Goal: Task Accomplishment & Management: Manage account settings

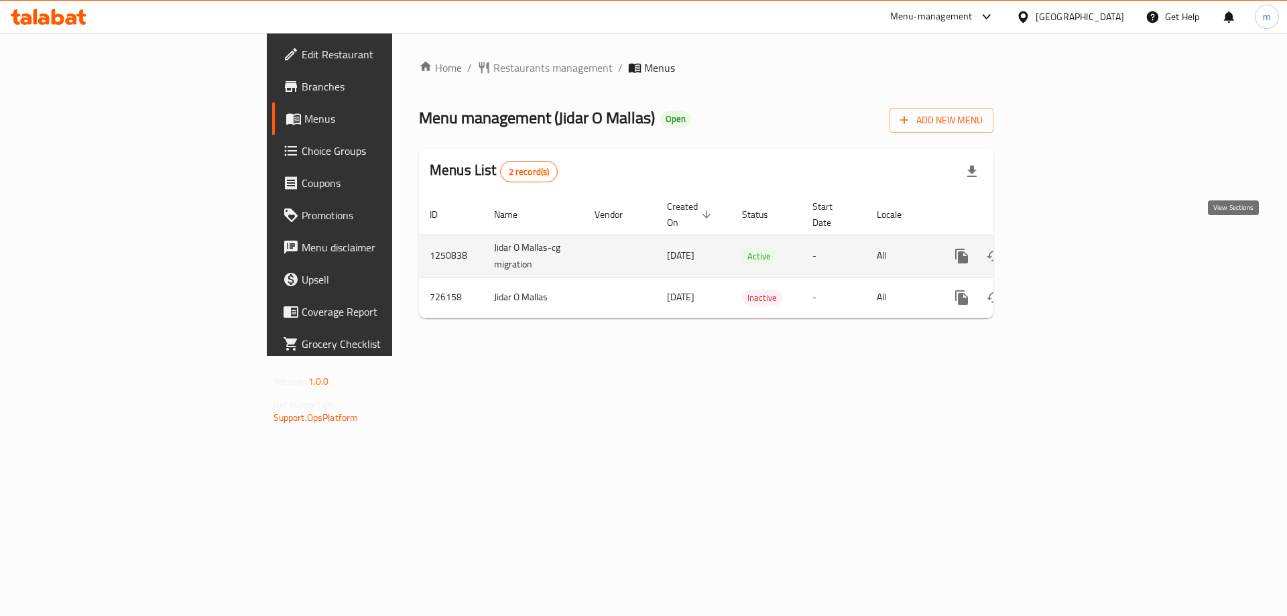
click at [1065, 250] on icon "enhanced table" at bounding box center [1059, 256] width 12 height 12
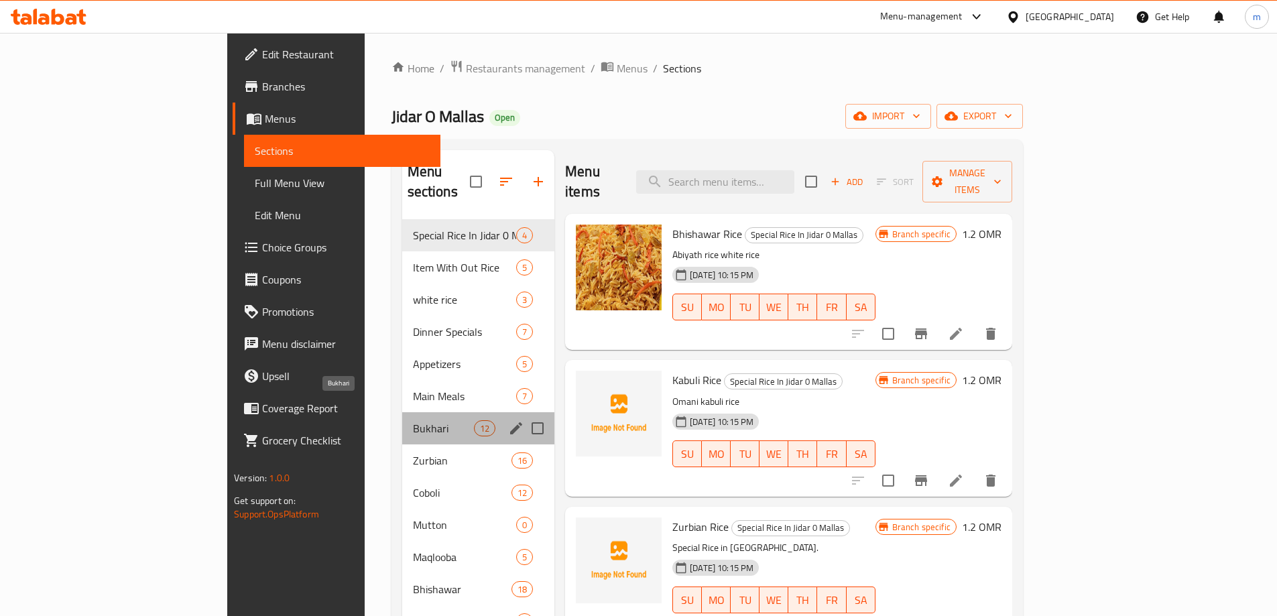
click at [413, 420] on span "Bukhari" at bounding box center [443, 428] width 61 height 16
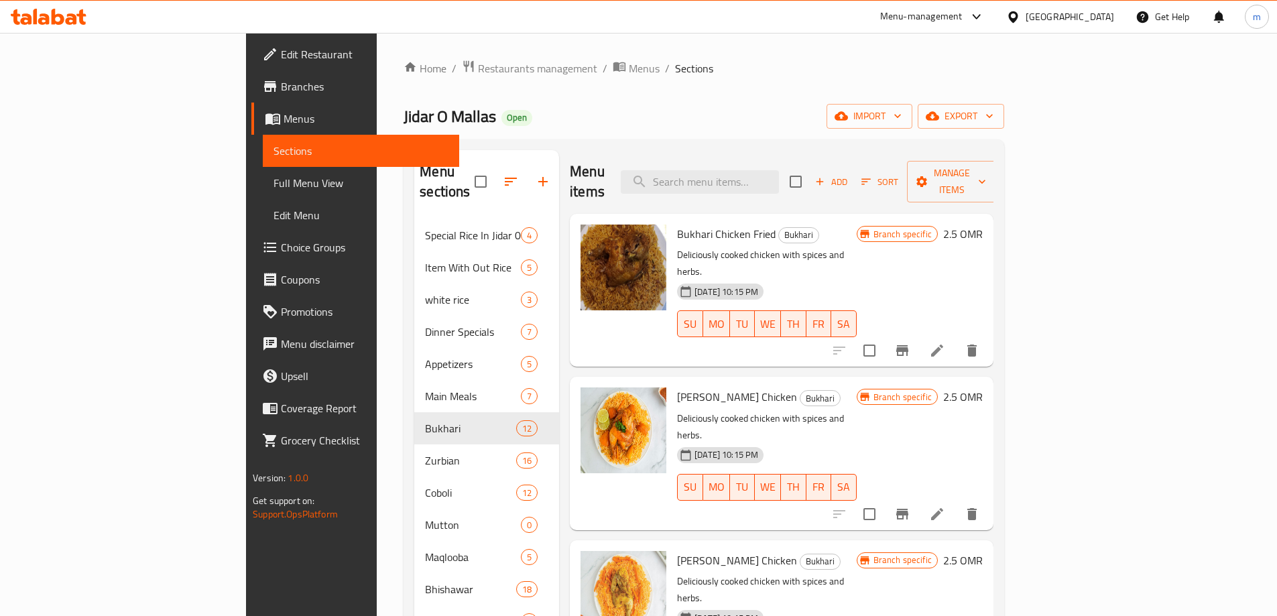
drag, startPoint x: 1196, startPoint y: 226, endPoint x: 1155, endPoint y: 74, distance: 156.8
click at [1004, 74] on ol "Home / Restaurants management / Menus / Sections" at bounding box center [704, 68] width 601 height 17
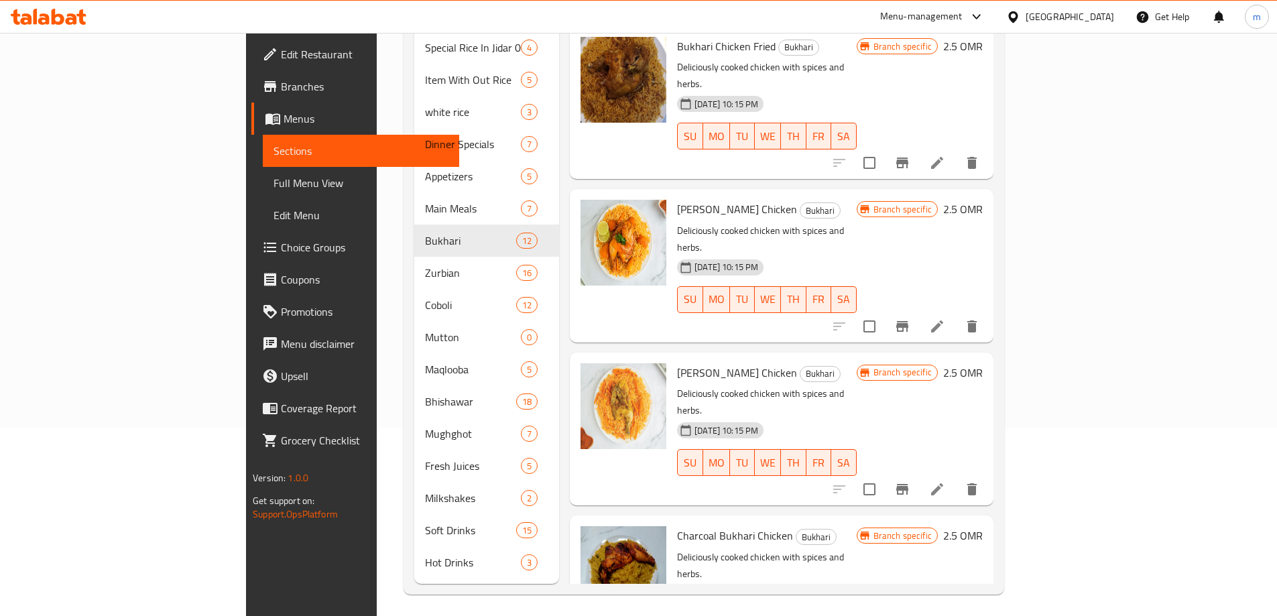
scroll to position [54, 0]
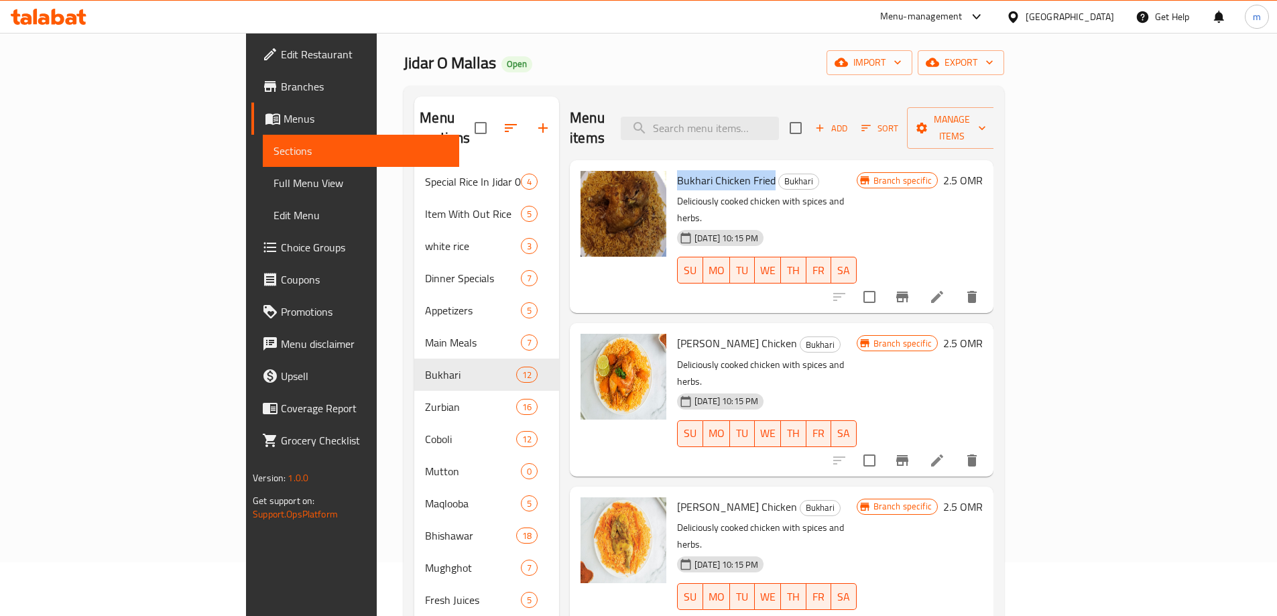
drag, startPoint x: 616, startPoint y: 153, endPoint x: 712, endPoint y: 150, distance: 95.9
click at [712, 171] on h6 "Bukhari Chicken Fried Bukhari" at bounding box center [767, 180] width 180 height 19
copy span "Bukhari Chicken Fried"
click at [648, 115] on div "Menu items Add Sort Manage items" at bounding box center [782, 129] width 424 height 64
drag, startPoint x: 620, startPoint y: 304, endPoint x: 717, endPoint y: 307, distance: 97.3
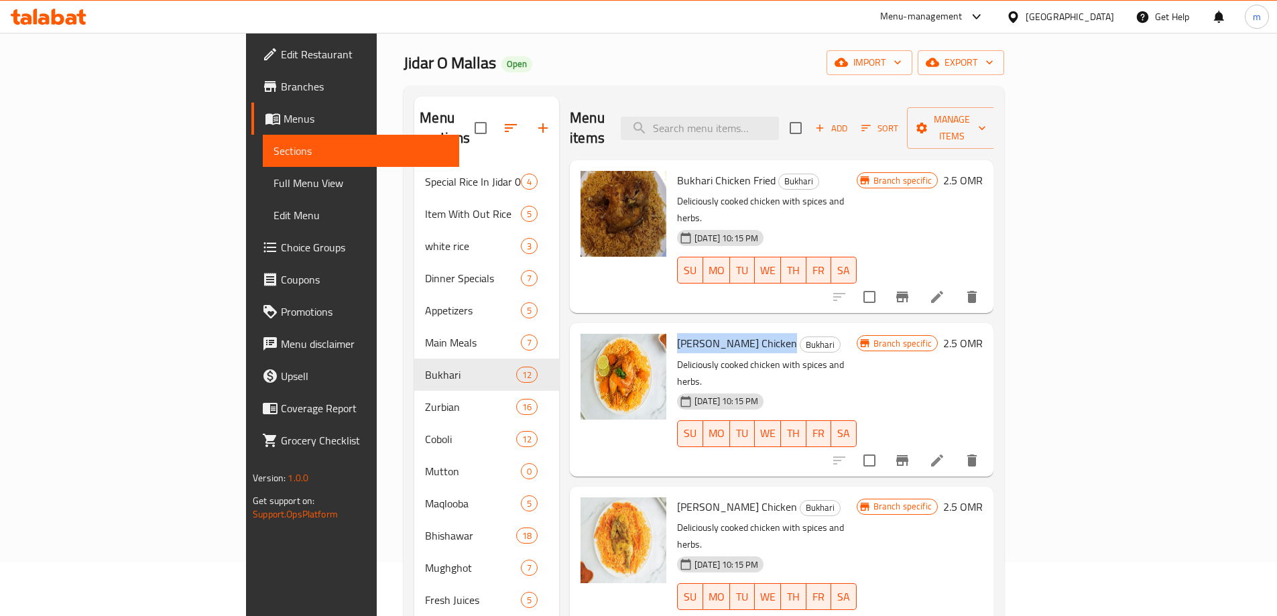
click at [717, 333] on span "[PERSON_NAME] Chicken" at bounding box center [737, 343] width 120 height 20
copy span "[PERSON_NAME] Chicken"
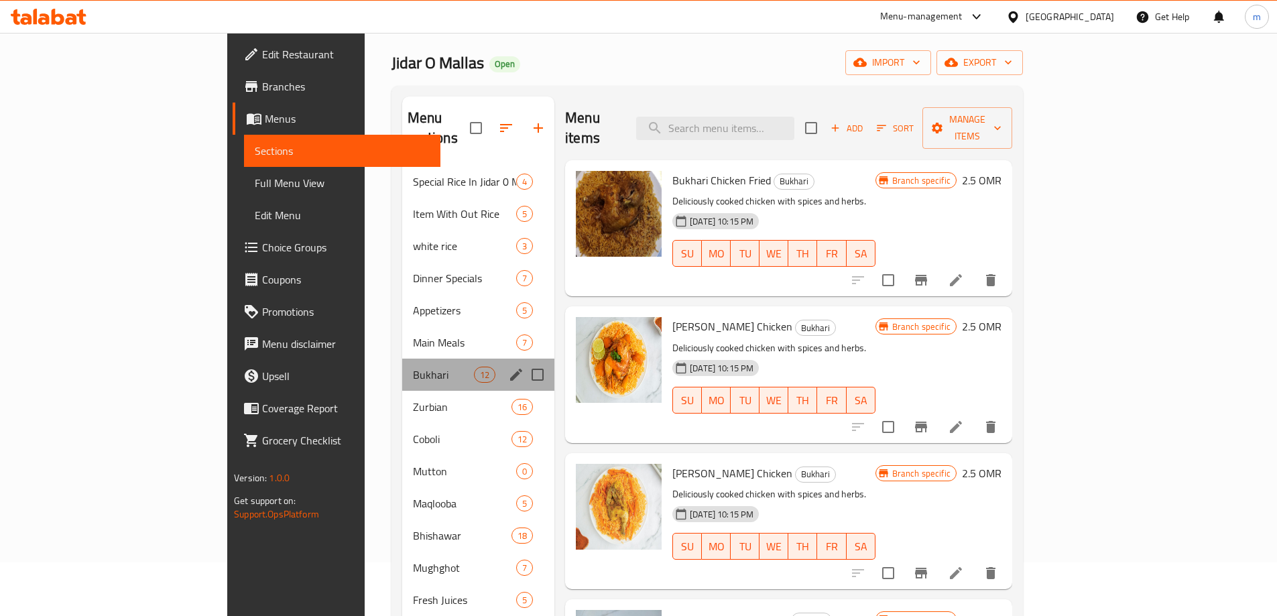
drag, startPoint x: 301, startPoint y: 356, endPoint x: 260, endPoint y: 362, distance: 41.3
click at [402, 362] on div "Bukhari 12" at bounding box center [478, 375] width 153 height 32
drag, startPoint x: 260, startPoint y: 354, endPoint x: 322, endPoint y: 354, distance: 62.4
click at [402, 359] on div "Bukhari 12" at bounding box center [478, 375] width 153 height 32
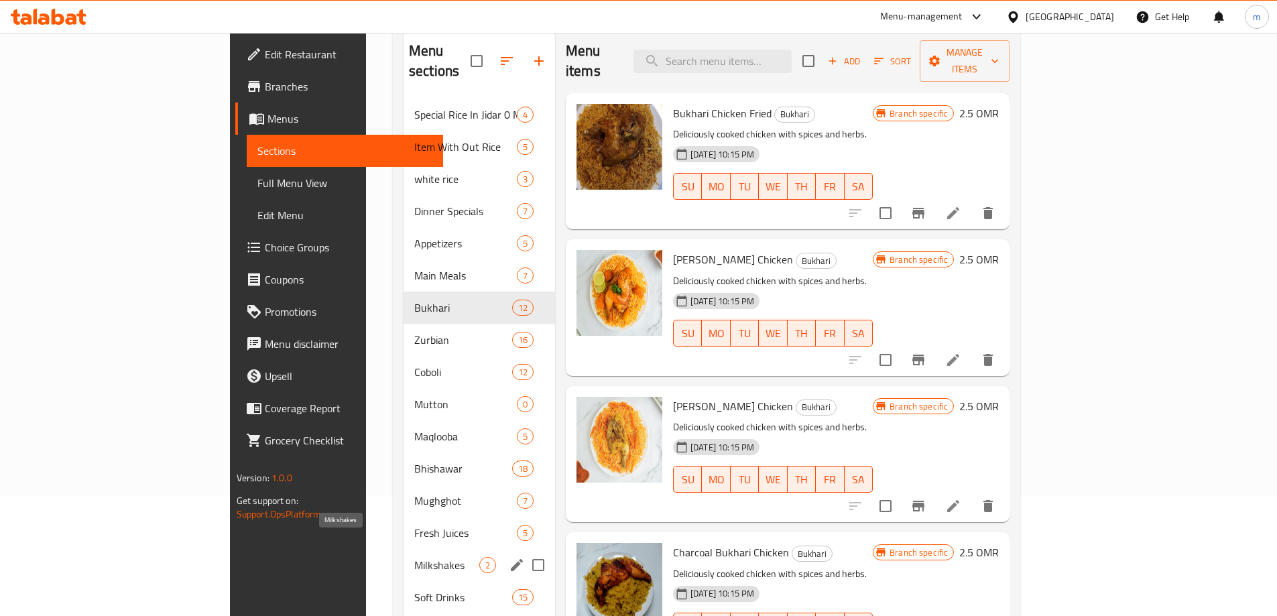
scroll to position [188, 0]
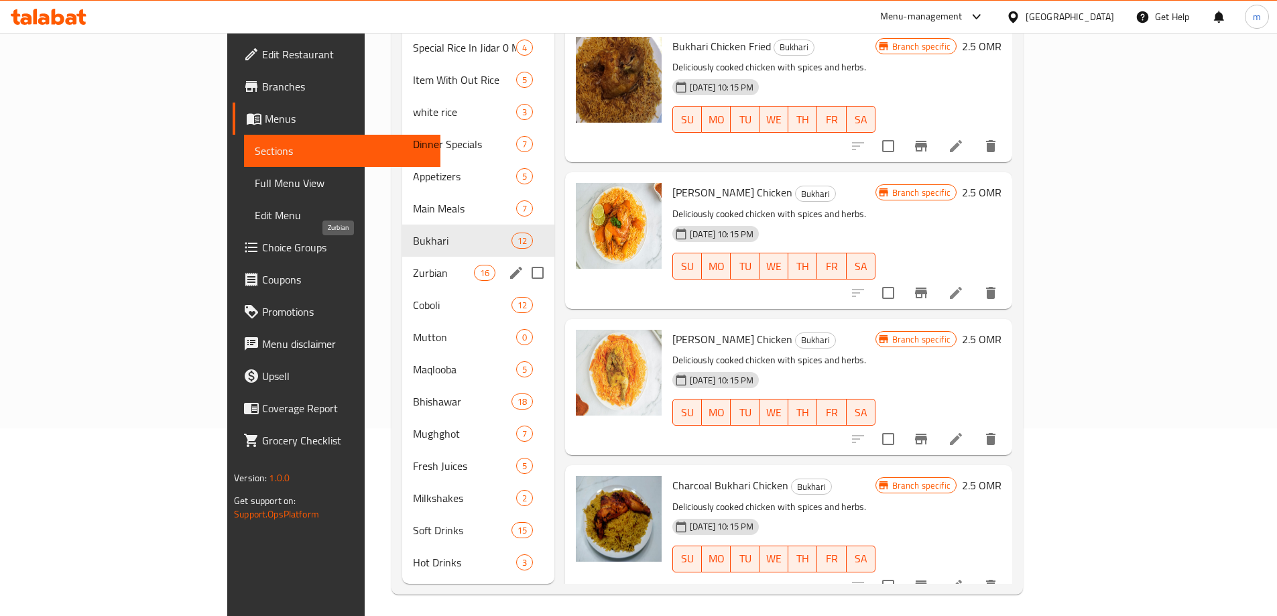
click at [413, 265] on span "Zurbian" at bounding box center [443, 273] width 61 height 16
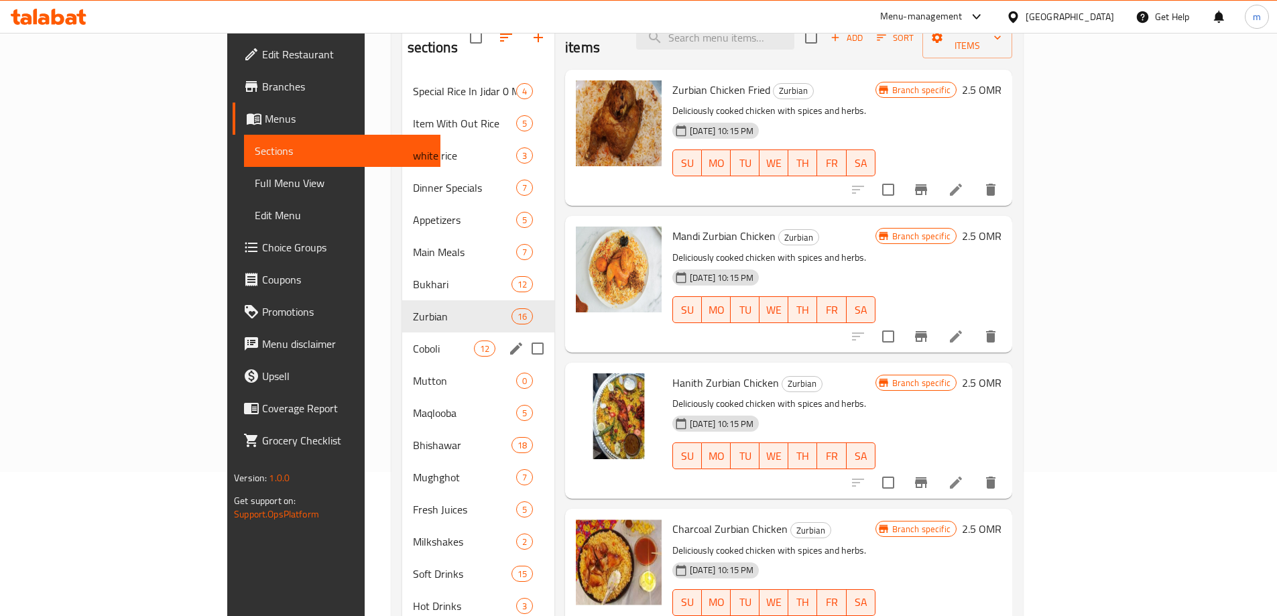
scroll to position [121, 0]
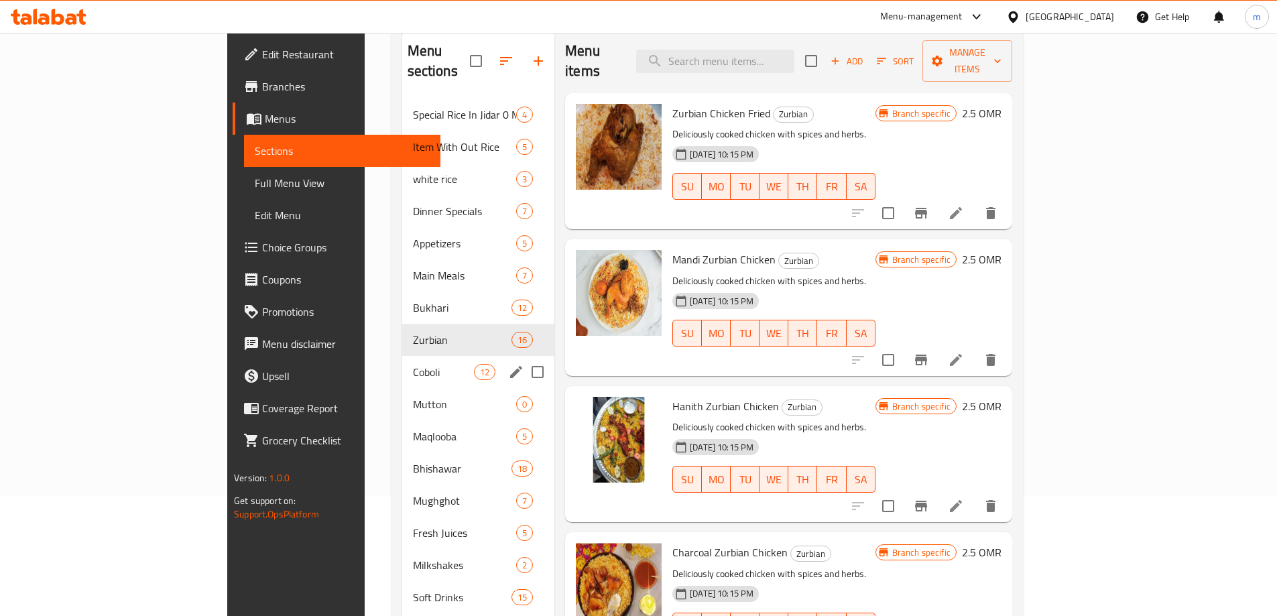
click at [402, 366] on div "Coboli 12" at bounding box center [478, 372] width 153 height 32
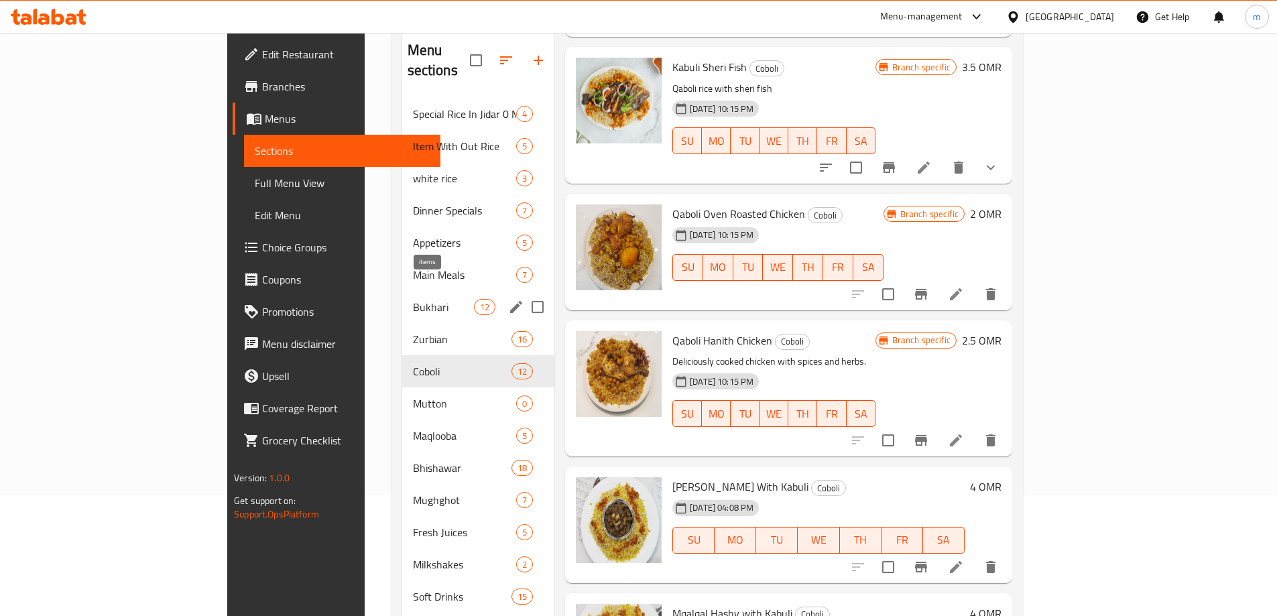
scroll to position [121, 0]
click at [413, 300] on span "Bukhari" at bounding box center [443, 308] width 61 height 16
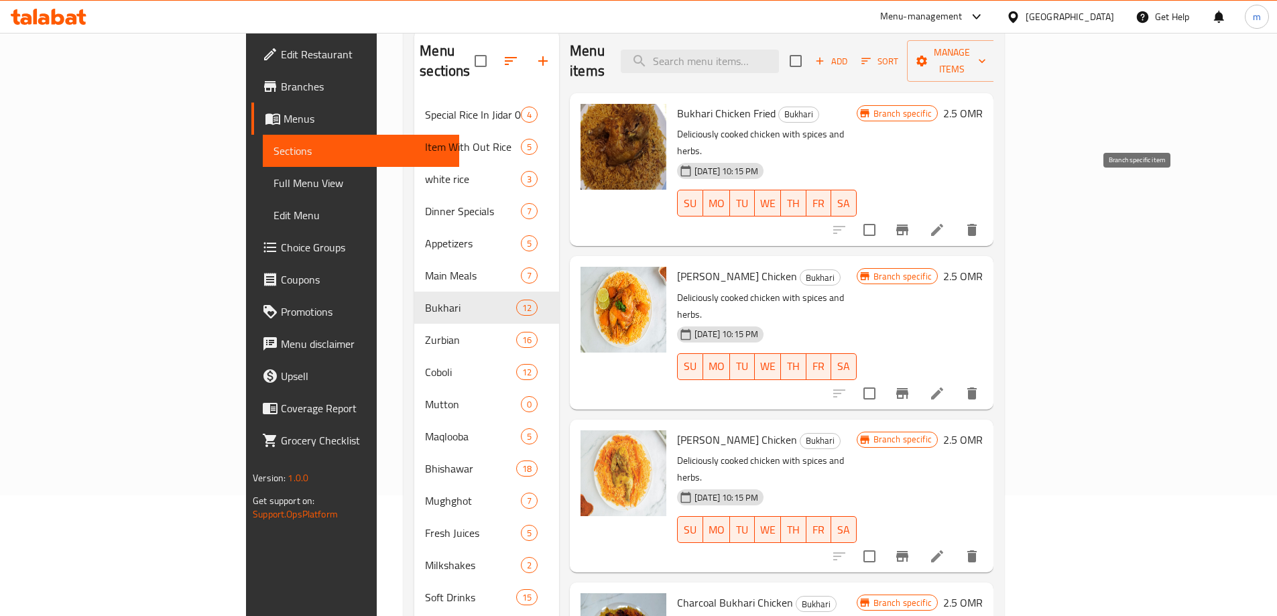
click at [919, 214] on button "Branch-specific-item" at bounding box center [902, 230] width 32 height 32
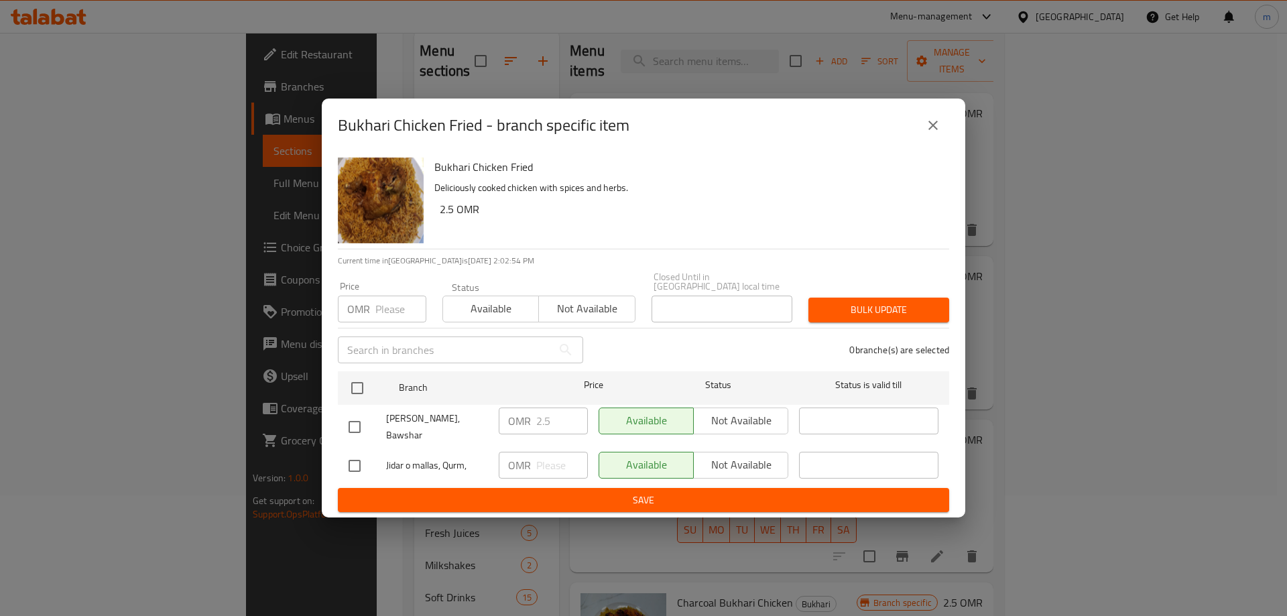
drag, startPoint x: 909, startPoint y: 124, endPoint x: 919, endPoint y: 126, distance: 10.3
click at [912, 124] on div "Bukhari Chicken Fried - branch specific item" at bounding box center [644, 125] width 612 height 32
click at [939, 133] on icon "close" at bounding box center [933, 125] width 16 height 16
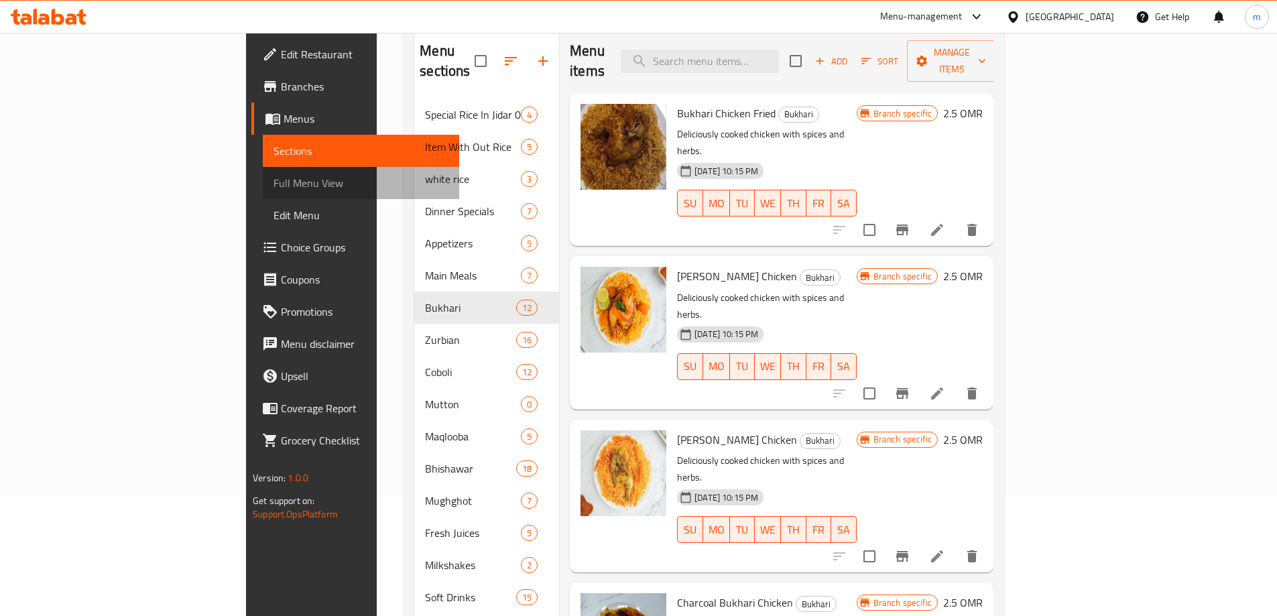
click at [274, 175] on span "Full Menu View" at bounding box center [361, 183] width 175 height 16
click at [251, 101] on link "Branches" at bounding box center [355, 86] width 208 height 32
click at [281, 87] on span "Branches" at bounding box center [365, 86] width 168 height 16
